Goal: Task Accomplishment & Management: Complete application form

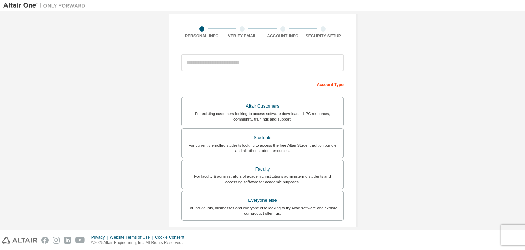
scroll to position [45, 0]
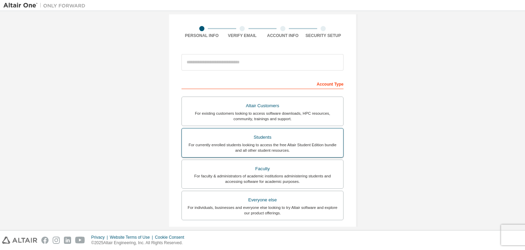
click at [331, 146] on div "For currently enrolled students looking to access the free Altair Student Editi…" at bounding box center [262, 147] width 153 height 11
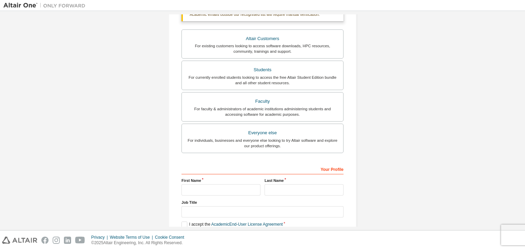
scroll to position [135, 0]
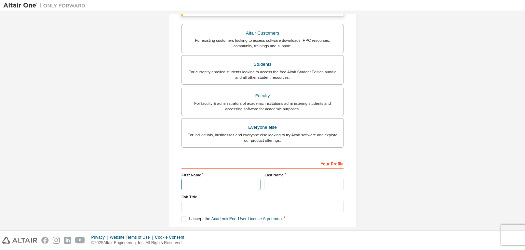
click at [247, 185] on input "text" at bounding box center [220, 183] width 79 height 11
type input "******"
click at [272, 183] on input "text" at bounding box center [304, 183] width 79 height 11
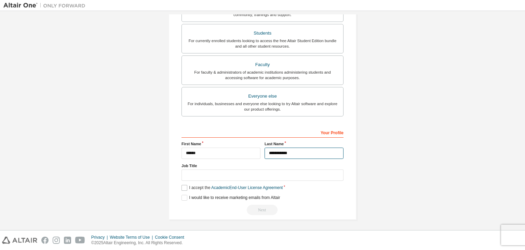
type input "**********"
click at [185, 189] on label "I accept the Academic End-User License Agreement" at bounding box center [231, 188] width 101 height 6
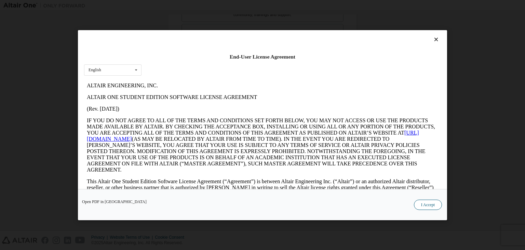
scroll to position [0, 0]
click at [429, 205] on button "I Accept" at bounding box center [428, 204] width 28 height 10
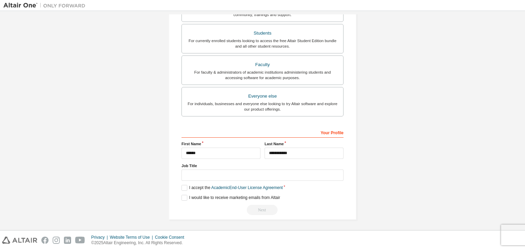
click at [259, 206] on div "Next" at bounding box center [262, 209] width 162 height 10
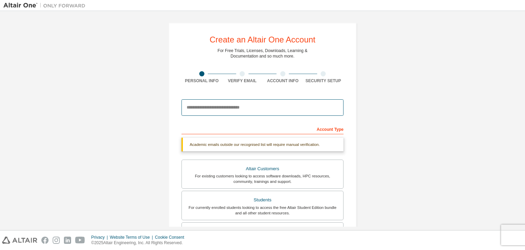
click at [221, 109] on input "email" at bounding box center [262, 107] width 162 height 16
type input "**********"
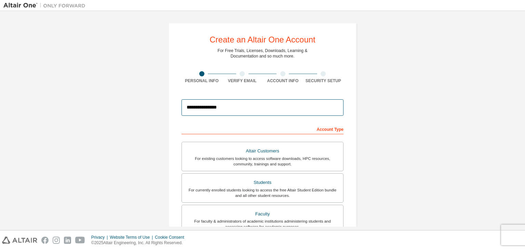
scroll to position [149, 0]
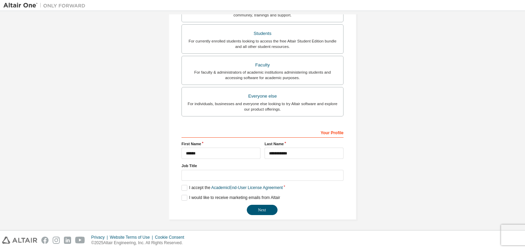
click at [258, 214] on div "**********" at bounding box center [263, 47] width 188 height 346
click at [258, 211] on button "Next" at bounding box center [262, 209] width 31 height 10
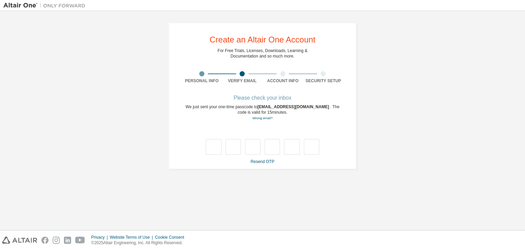
type input "*"
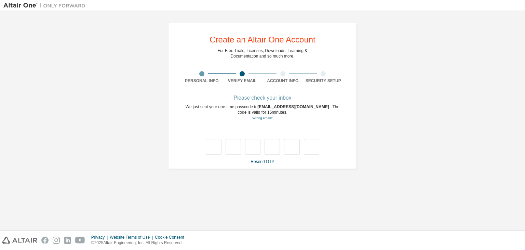
type input "*"
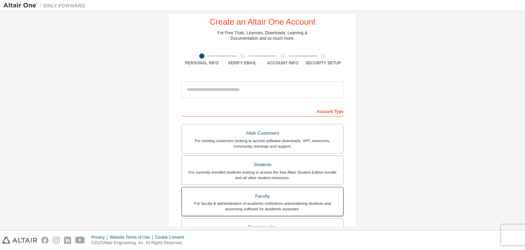
scroll to position [25, 0]
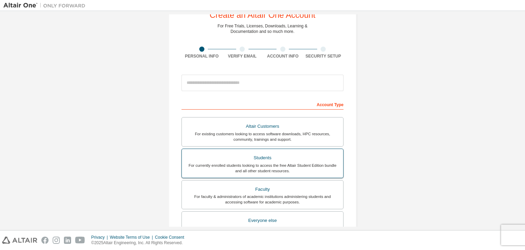
click at [247, 167] on div "For currently enrolled students looking to access the free Altair Student Editi…" at bounding box center [262, 167] width 153 height 11
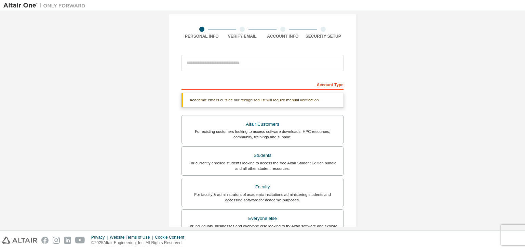
scroll to position [45, 0]
click at [239, 63] on input "email" at bounding box center [262, 62] width 162 height 16
type input "**********"
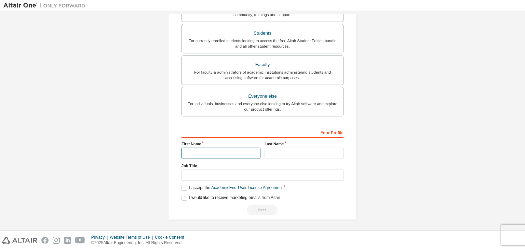
click at [226, 148] on input "text" at bounding box center [220, 152] width 79 height 11
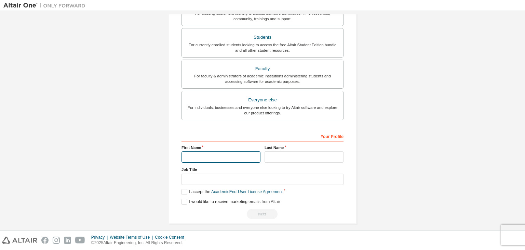
scroll to position [170, 0]
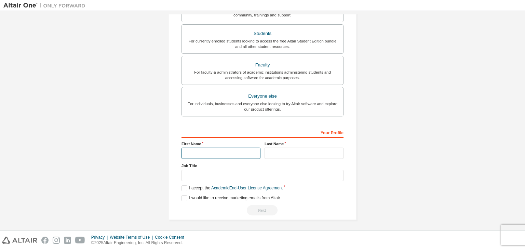
type input "******"
click at [279, 155] on input "text" at bounding box center [304, 152] width 79 height 11
type input "**********"
click at [184, 186] on label "I accept the Academic End-User License Agreement" at bounding box center [231, 188] width 101 height 6
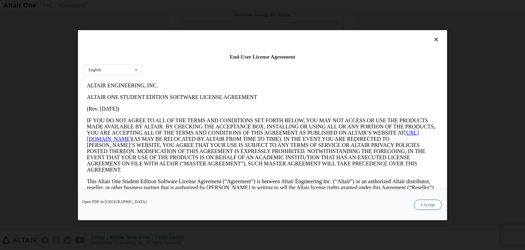
scroll to position [0, 0]
click at [430, 204] on button "I Accept" at bounding box center [428, 204] width 28 height 10
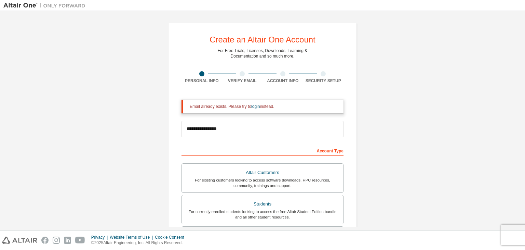
click at [249, 110] on div "Email already exists. Please try to login instead." at bounding box center [262, 106] width 162 height 14
click at [253, 107] on link "login" at bounding box center [255, 106] width 9 height 5
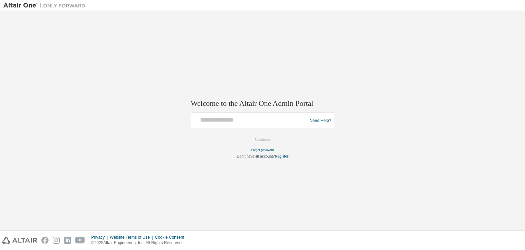
click at [221, 126] on div at bounding box center [250, 120] width 112 height 13
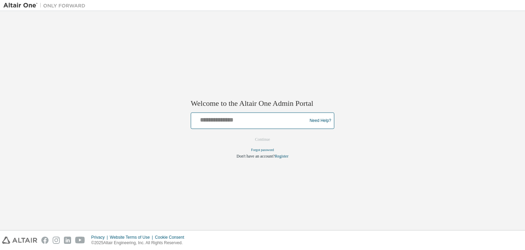
click at [266, 117] on input "text" at bounding box center [250, 119] width 112 height 10
type input "**********"
click at [248, 134] on button "Continue" at bounding box center [262, 139] width 29 height 10
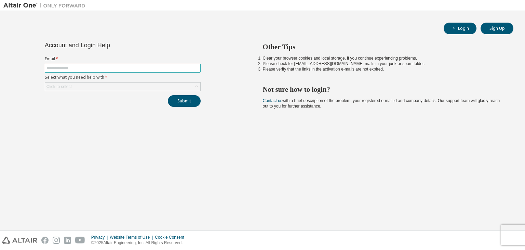
click at [142, 69] on input "text" at bounding box center [122, 67] width 152 height 5
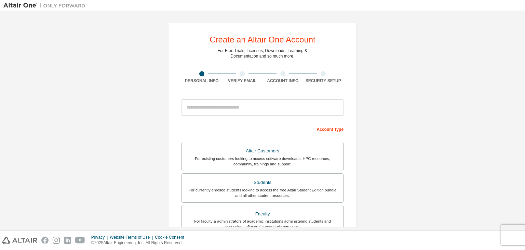
click at [240, 98] on div at bounding box center [262, 107] width 162 height 23
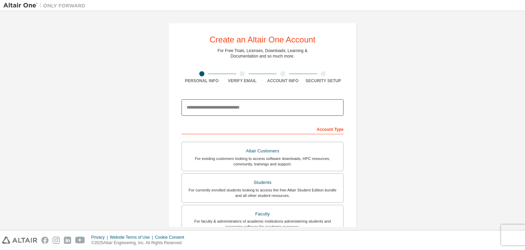
click at [243, 108] on input "email" at bounding box center [262, 107] width 162 height 16
type input "**********"
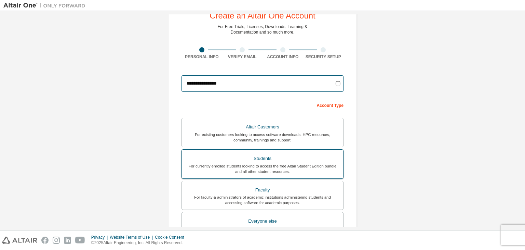
scroll to position [24, 0]
click at [254, 142] on div "For existing customers looking to access software downloads, HPC resources, com…" at bounding box center [262, 136] width 153 height 11
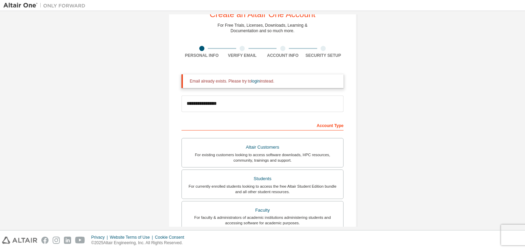
scroll to position [26, 0]
click at [269, 186] on div "For currently enrolled students looking to access the free Altair Student Editi…" at bounding box center [262, 188] width 153 height 11
click at [251, 78] on link "login" at bounding box center [255, 80] width 9 height 5
